Goal: Task Accomplishment & Management: Use online tool/utility

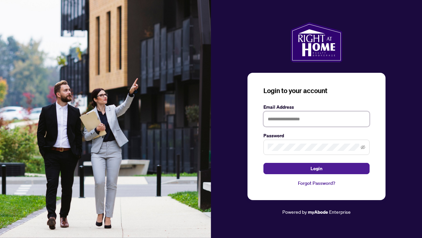
click at [300, 119] on input "text" at bounding box center [316, 118] width 106 height 15
type input "**********"
click at [316, 168] on button "Login" at bounding box center [316, 168] width 106 height 11
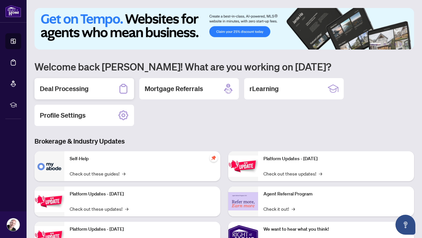
click at [74, 87] on h2 "Deal Processing" at bounding box center [64, 88] width 49 height 9
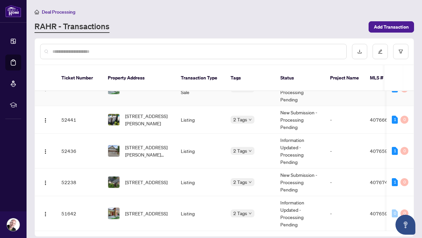
scroll to position [57, 0]
click at [144, 178] on span "[STREET_ADDRESS]" at bounding box center [146, 181] width 42 height 7
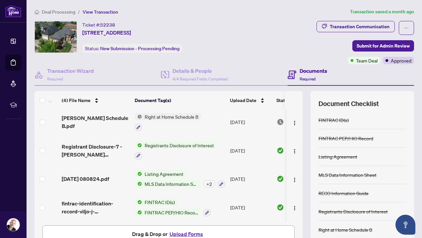
scroll to position [4, 0]
